Goal: Transaction & Acquisition: Purchase product/service

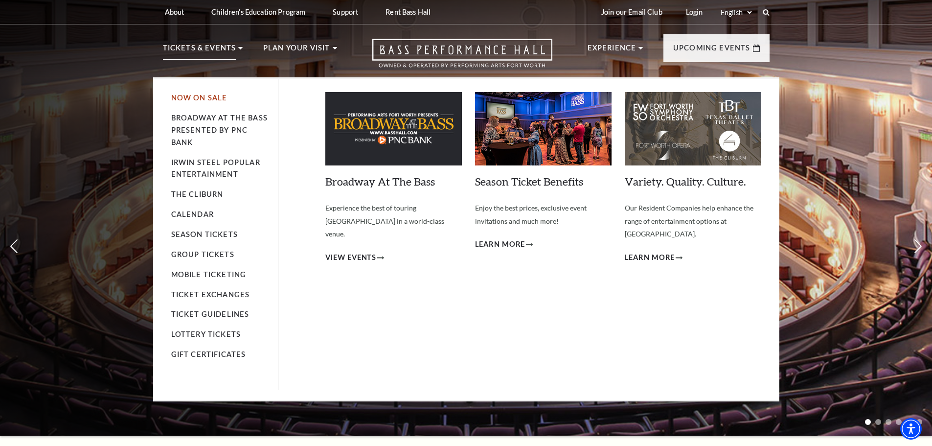
click at [204, 95] on link "Now On Sale" at bounding box center [199, 97] width 56 height 8
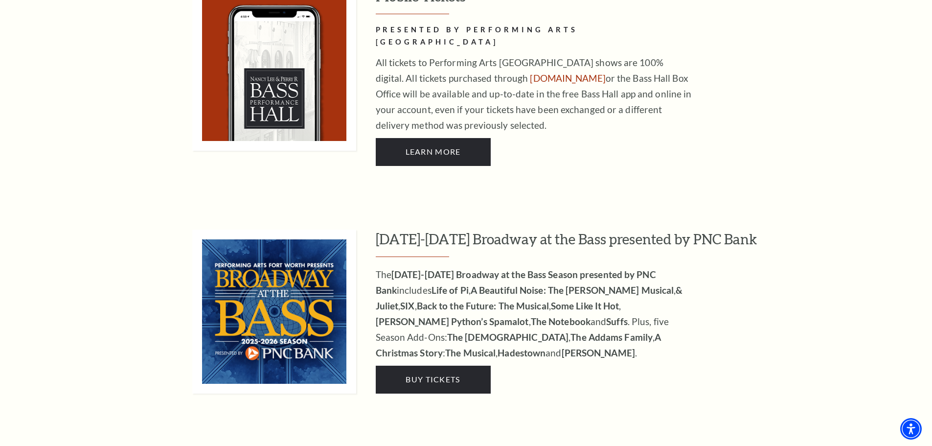
scroll to position [881, 0]
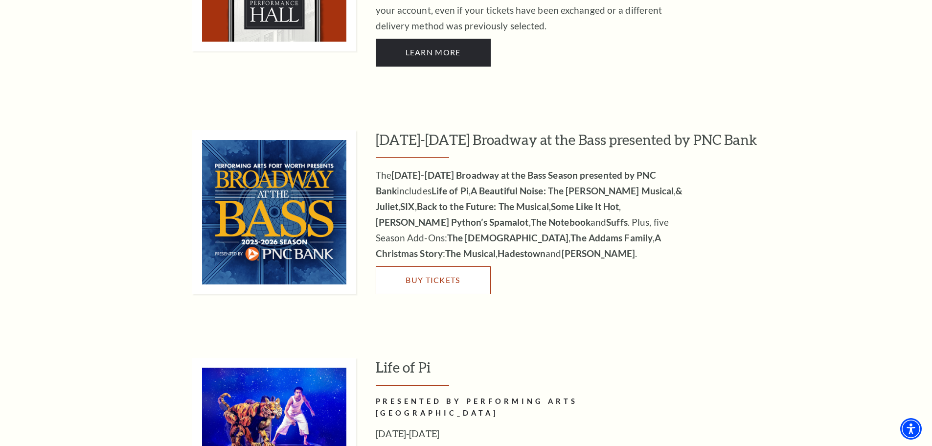
click at [456, 275] on span "Buy Tickets" at bounding box center [433, 279] width 54 height 9
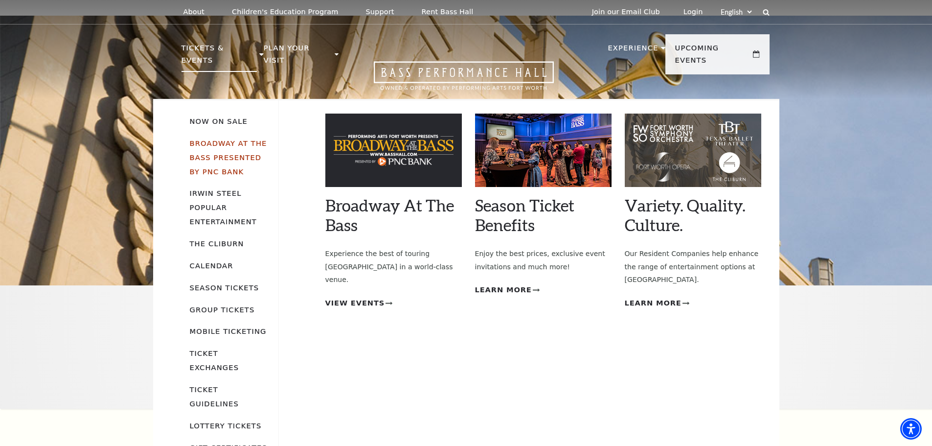
click at [227, 139] on link "Broadway At The Bass presented by PNC Bank" at bounding box center [228, 157] width 77 height 37
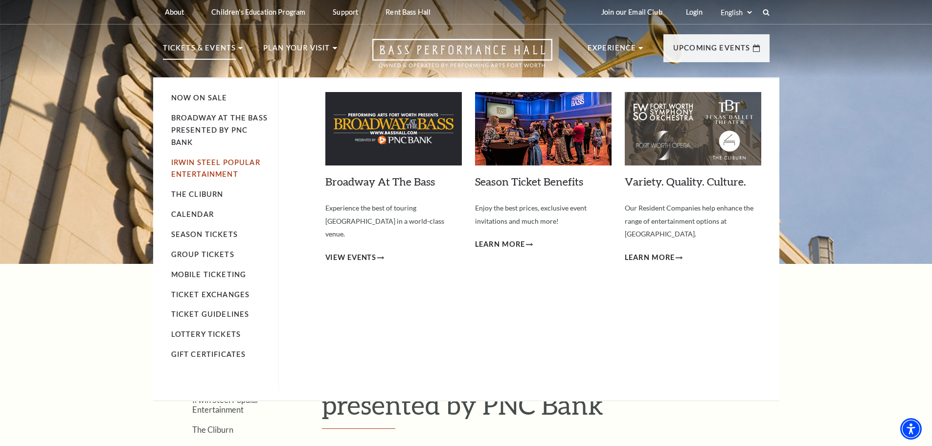
click at [218, 162] on link "Irwin Steel Popular Entertainment" at bounding box center [215, 168] width 89 height 21
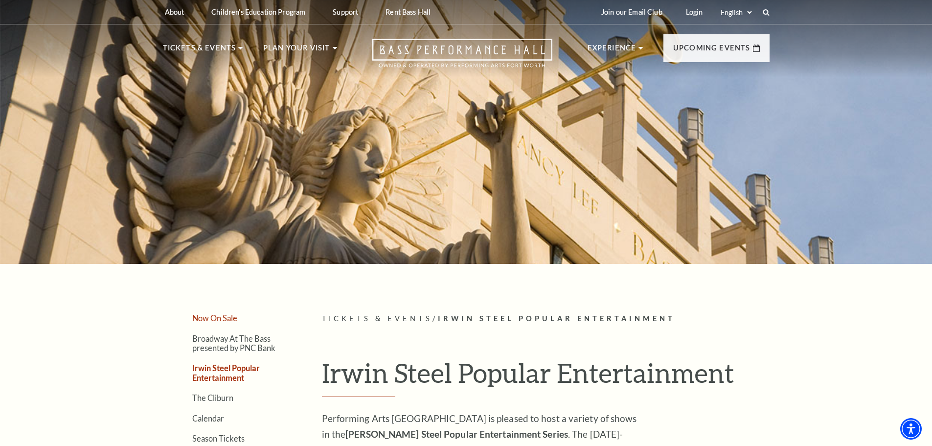
click at [215, 314] on link "Now On Sale" at bounding box center [214, 317] width 45 height 9
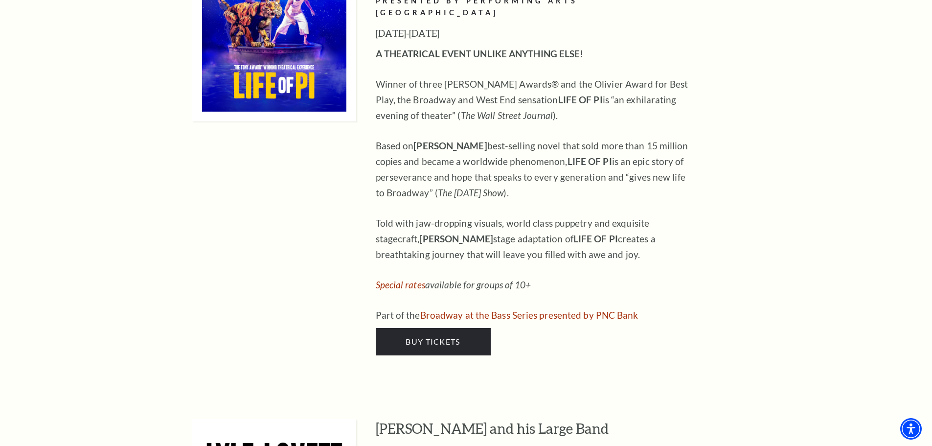
scroll to position [1321, 0]
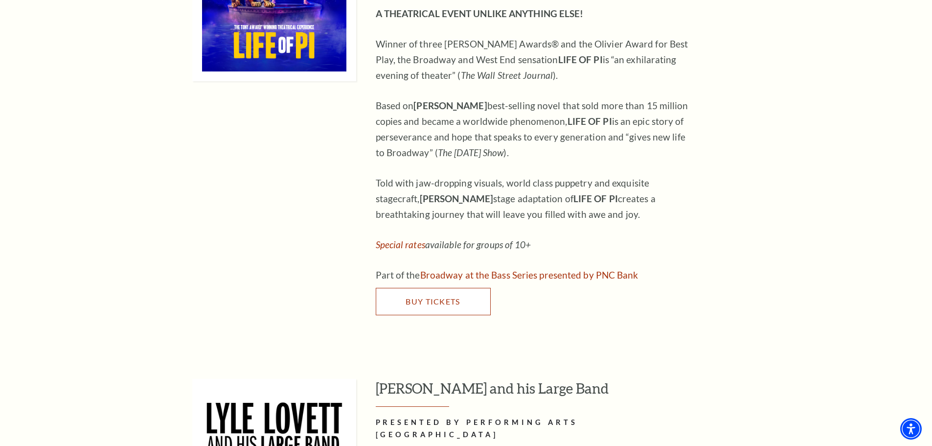
click at [432, 296] on span "Buy Tickets" at bounding box center [433, 300] width 54 height 9
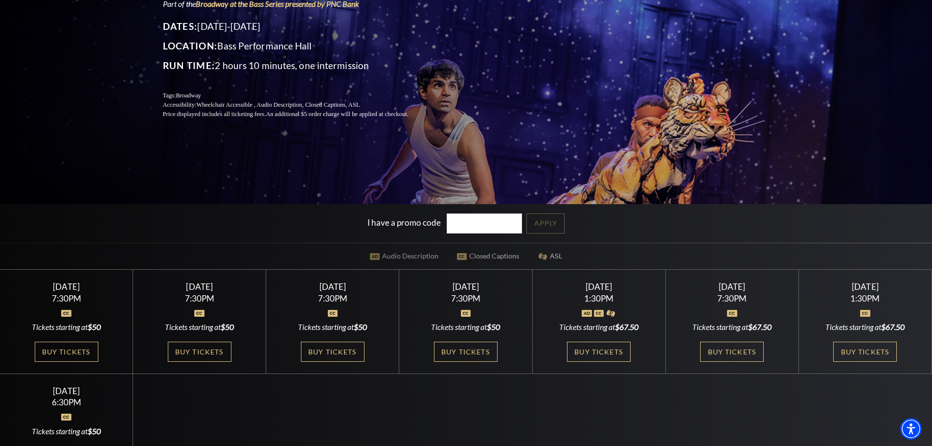
scroll to position [196, 0]
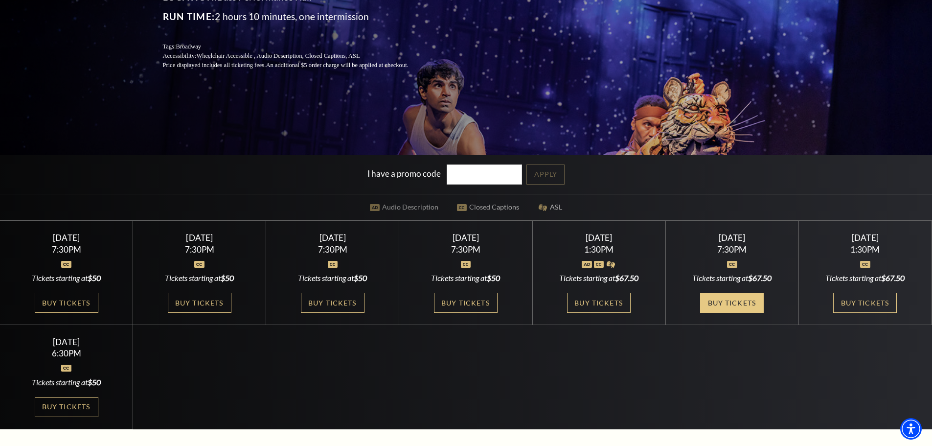
click at [734, 299] on link "Buy Tickets" at bounding box center [732, 303] width 64 height 20
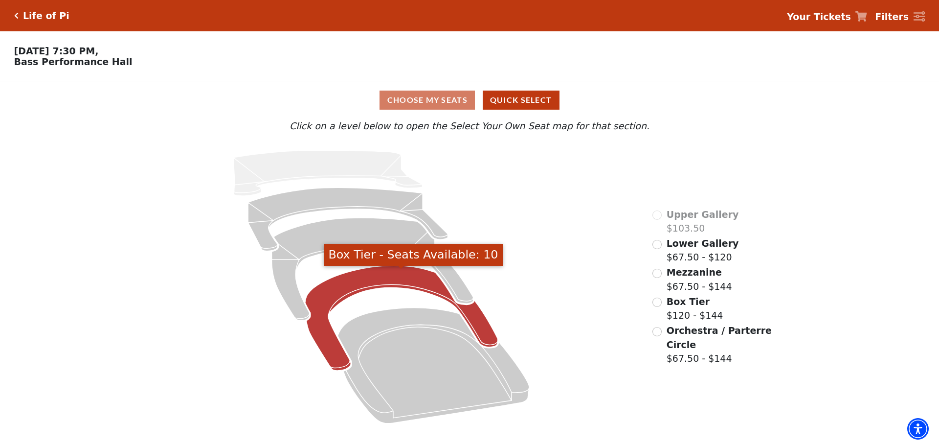
click at [383, 281] on icon "Box Tier - Seats Available: 10" at bounding box center [401, 318] width 193 height 105
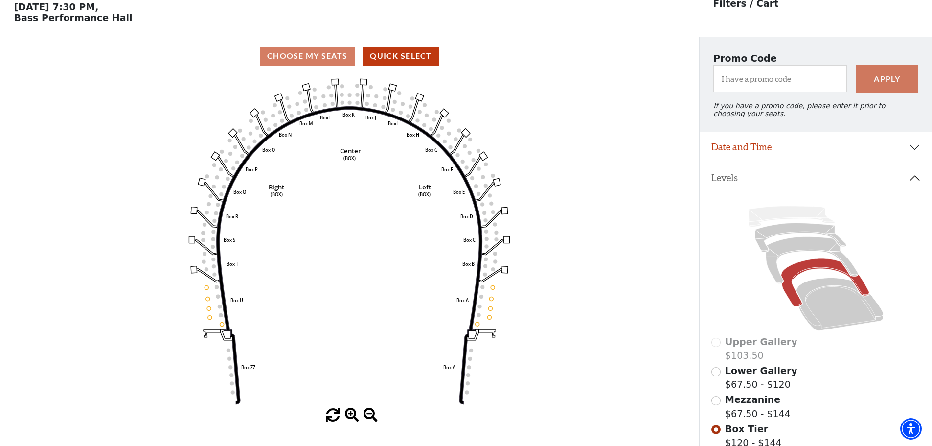
scroll to position [45, 0]
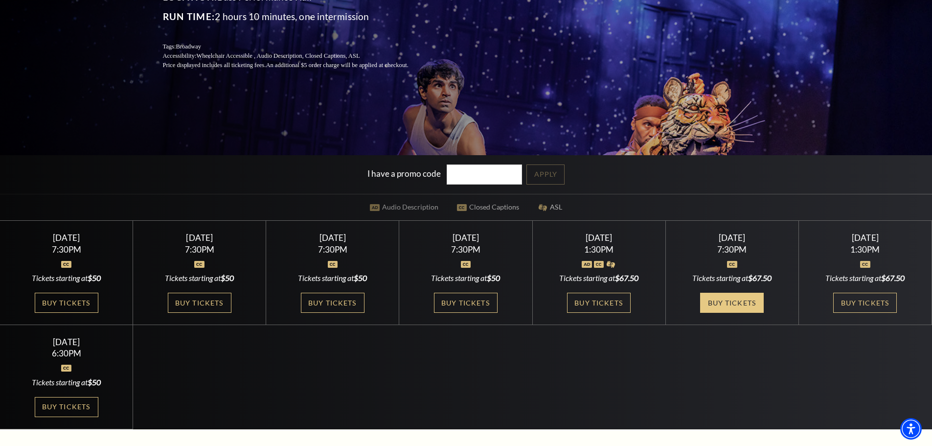
click at [740, 312] on link "Buy Tickets" at bounding box center [732, 303] width 64 height 20
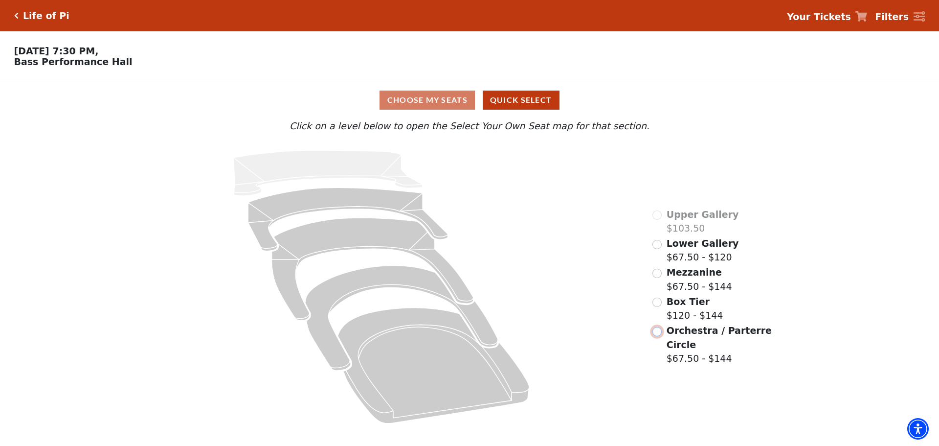
click at [657, 335] on input "Orchestra / Parterre Circle$67.50 - $144\a" at bounding box center [657, 331] width 9 height 9
